Goal: Contribute content

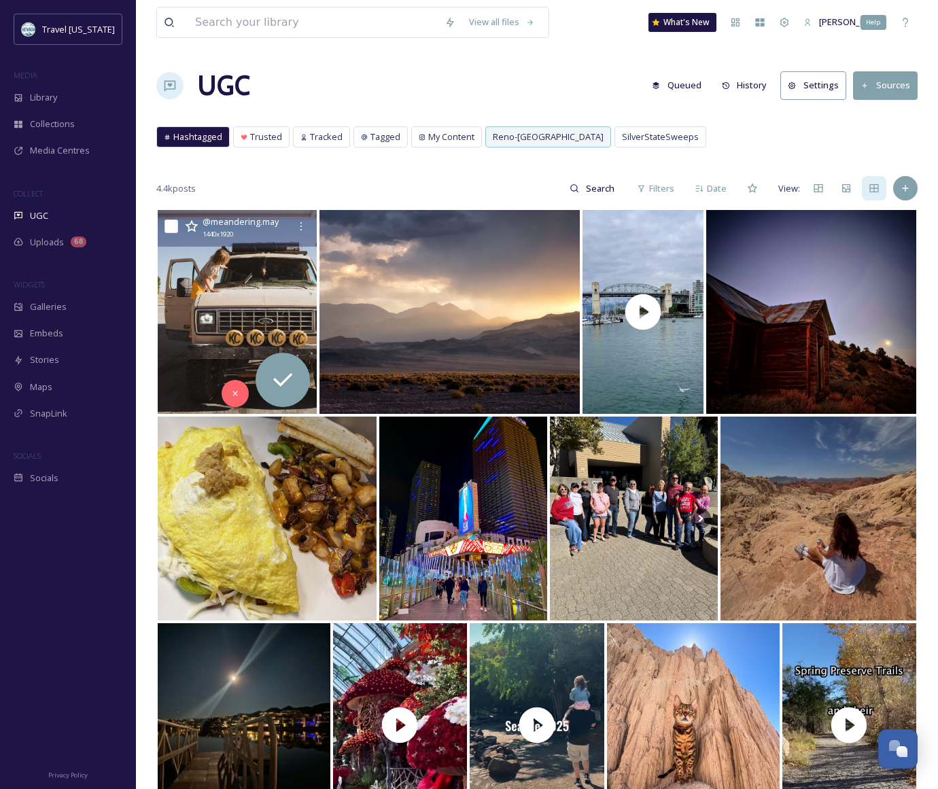
scroll to position [218, 0]
click at [907, 185] on icon at bounding box center [905, 188] width 11 height 11
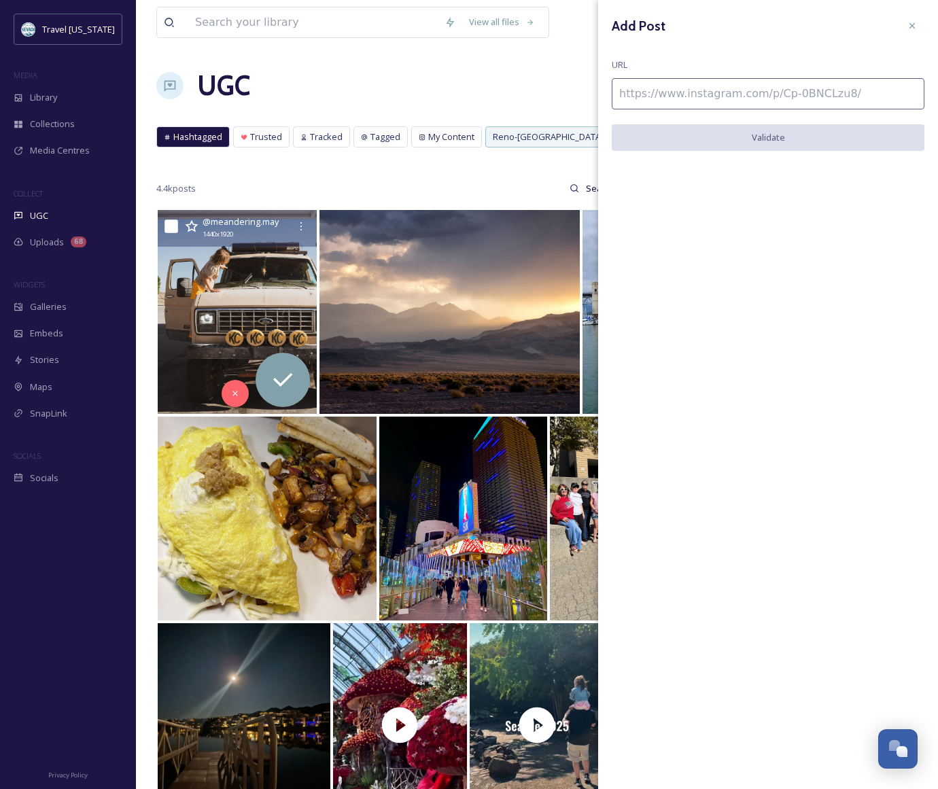
click at [699, 99] on input at bounding box center [768, 93] width 313 height 31
paste input "[URL][DOMAIN_NAME]"
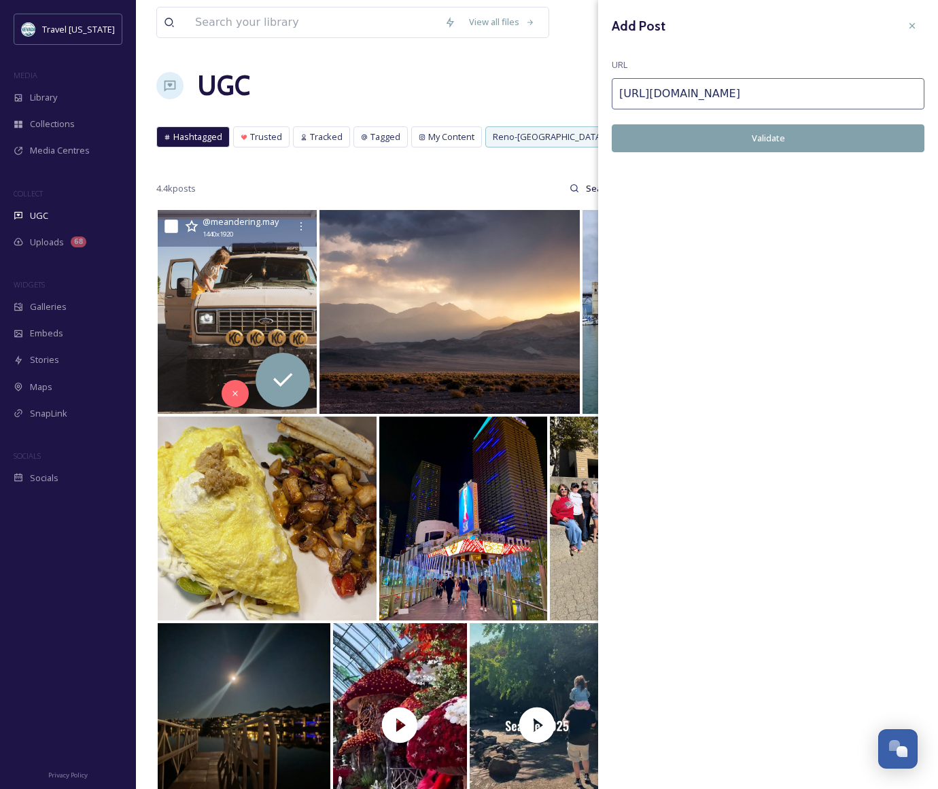
type input "[URL][DOMAIN_NAME]"
click at [720, 128] on button "Validate" at bounding box center [768, 138] width 313 height 28
click at [792, 142] on button "Add Post" at bounding box center [768, 138] width 313 height 28
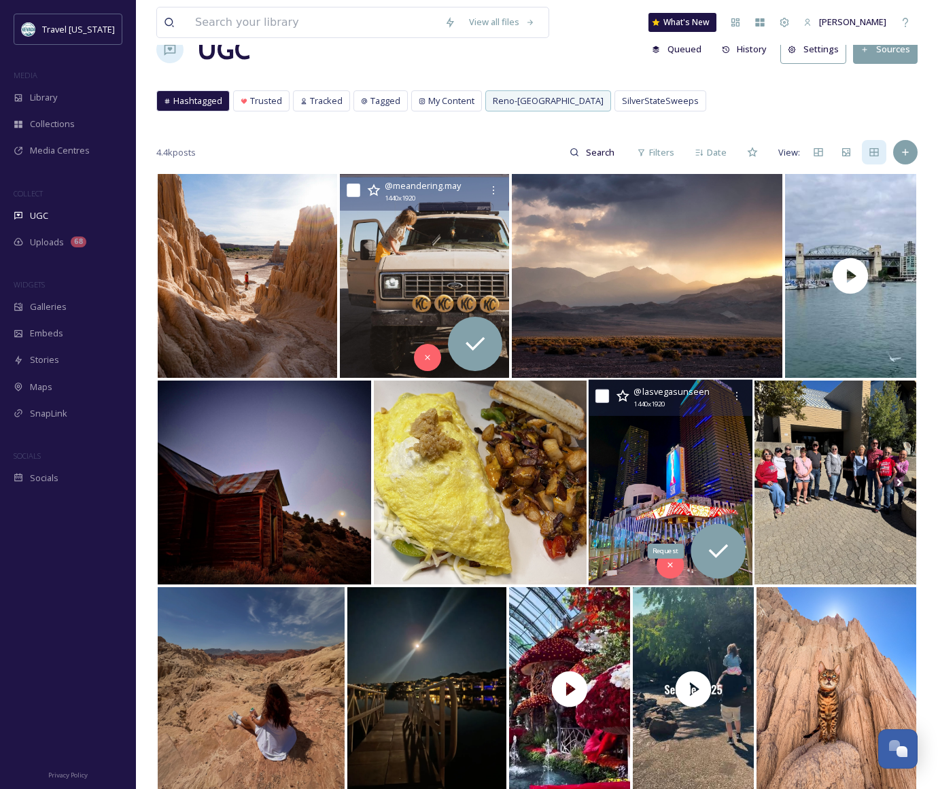
scroll to position [41, 0]
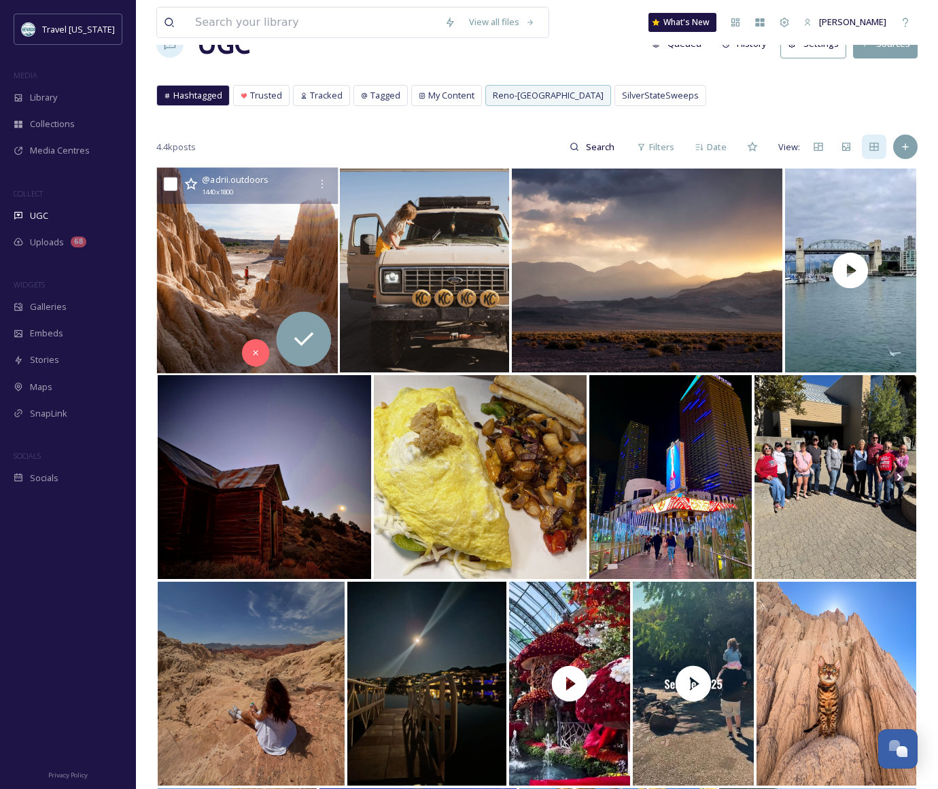
click at [232, 235] on img at bounding box center [247, 271] width 181 height 206
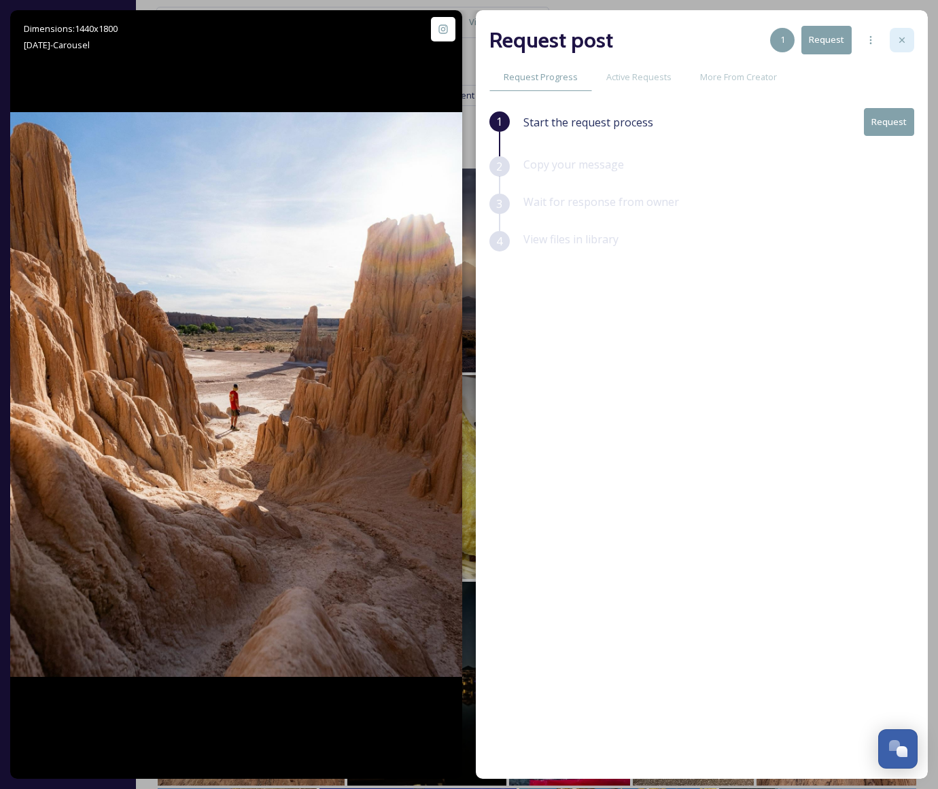
click at [905, 39] on icon at bounding box center [901, 40] width 11 height 11
